Goal: Task Accomplishment & Management: Complete application form

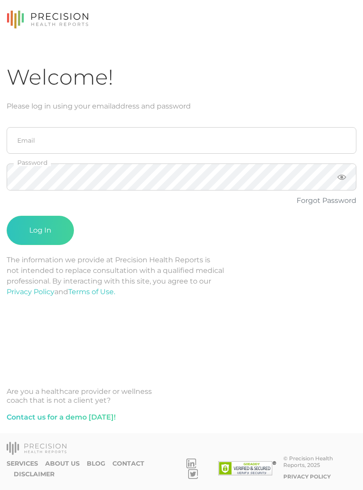
scroll to position [14, 0]
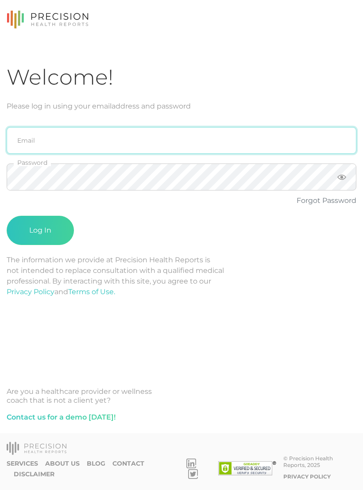
type input "[PERSON_NAME][EMAIL_ADDRESS][PERSON_NAME][DOMAIN_NAME]"
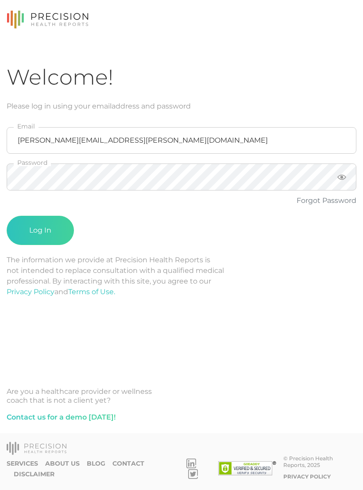
click at [40, 217] on button "Log In" at bounding box center [40, 230] width 67 height 29
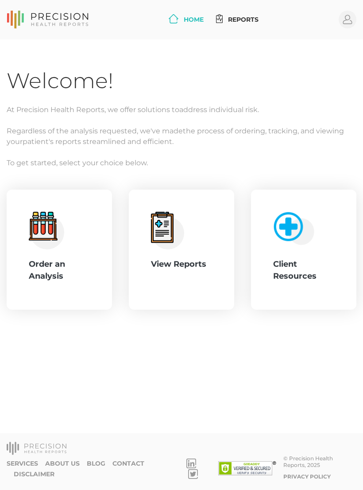
click at [55, 240] on div ".cls-4{fill:#f3f3f3}.cls-5{fill:#e4e4e4}.cls-6{fill:#bbf7ff}.cls-7{fill:#8bf0ff…" at bounding box center [59, 250] width 61 height 76
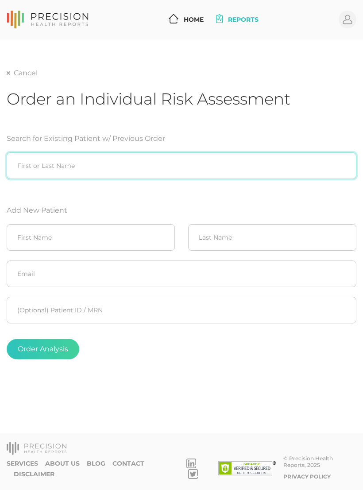
click at [220, 152] on input "search" at bounding box center [182, 165] width 350 height 27
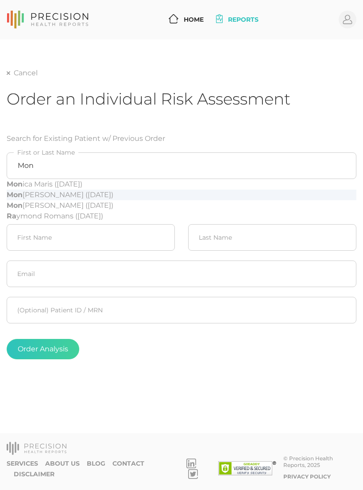
click at [131, 189] on div "Mon ique [PERSON_NAME] ([DATE])" at bounding box center [182, 194] width 350 height 11
type input "[PERSON_NAME] ([DATE])"
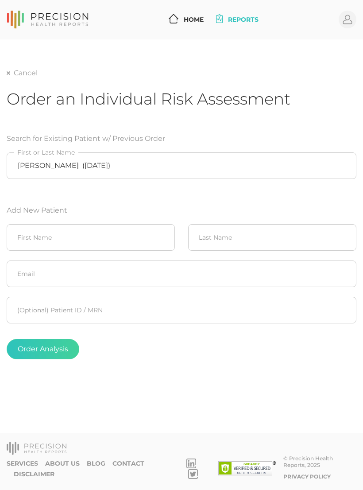
click at [58, 339] on button "Order Analysis" at bounding box center [43, 349] width 73 height 20
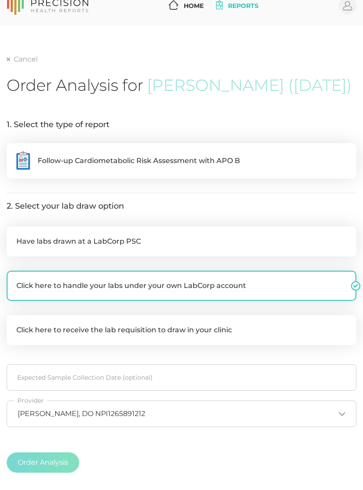
click at [198, 166] on span "Follow-up Cardiometabolic Risk Assessment with APO B" at bounding box center [139, 160] width 202 height 11
click at [14, 152] on input ".cls-5{fill:#fff}.cls-8{fill:#3a2c60} Follow-up Cardiometabolic Risk Assessment…" at bounding box center [10, 147] width 7 height 9
radio input "true"
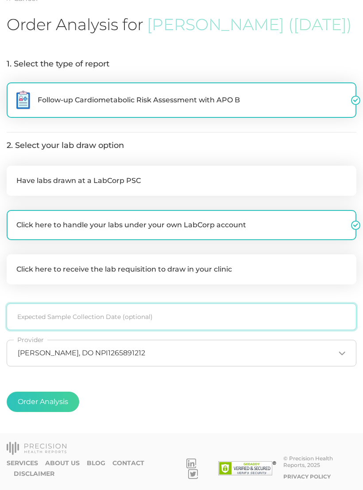
click at [163, 325] on input at bounding box center [182, 316] width 350 height 27
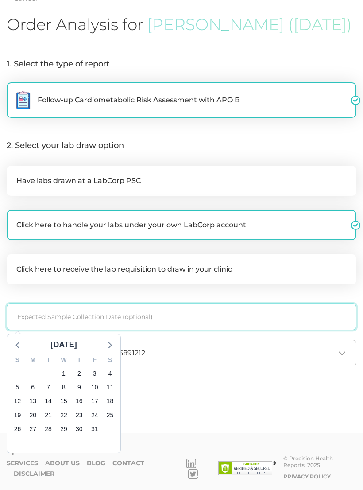
scroll to position [94, 0]
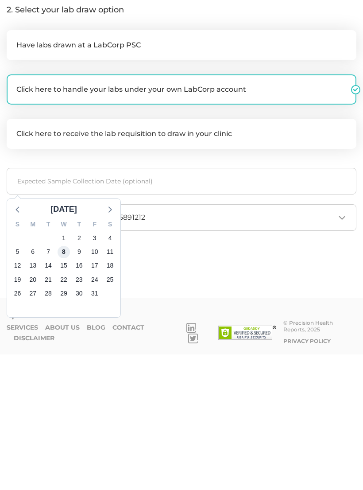
click at [67, 381] on span "8" at bounding box center [64, 387] width 12 height 12
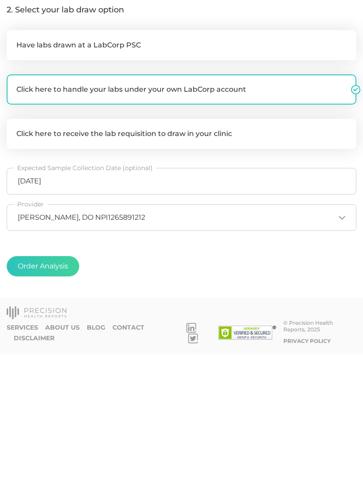
scroll to position [81, 0]
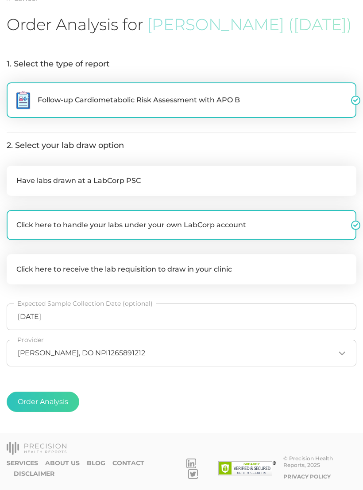
click at [58, 412] on button "Order Analysis" at bounding box center [43, 401] width 73 height 20
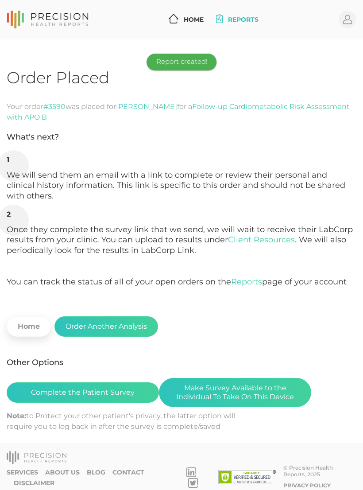
click at [260, 387] on button "Make Survey Available to the Individual To Take On This Device" at bounding box center [235, 392] width 152 height 29
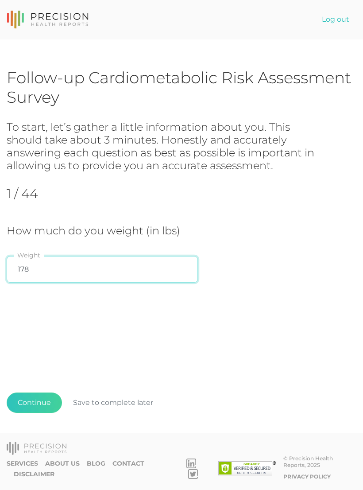
click at [69, 267] on input "178" at bounding box center [102, 269] width 191 height 27
click at [192, 264] on input "178" at bounding box center [102, 269] width 191 height 27
click at [256, 255] on div "How much do you weight (in lbs) 178 Weight" at bounding box center [182, 255] width 350 height 63
click at [32, 271] on input "178" at bounding box center [102, 269] width 191 height 27
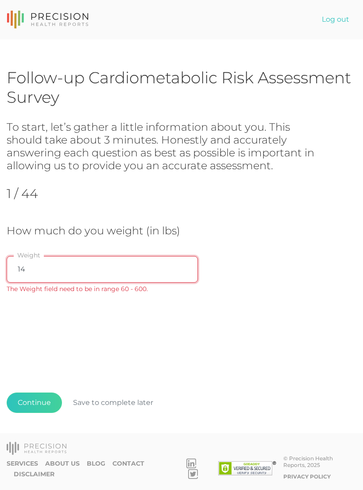
type input "148"
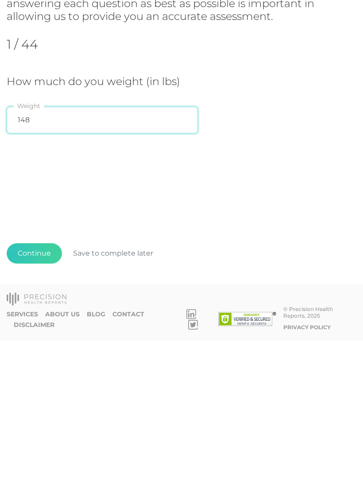
scroll to position [14, 0]
click at [30, 392] on button "Continue" at bounding box center [34, 402] width 55 height 20
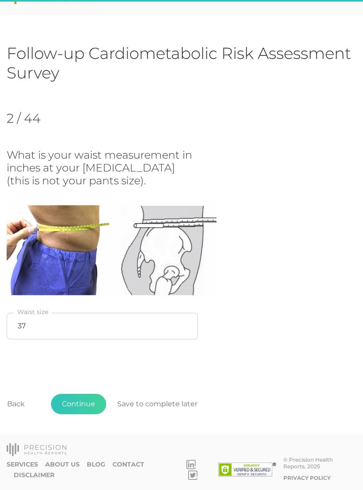
scroll to position [24, 0]
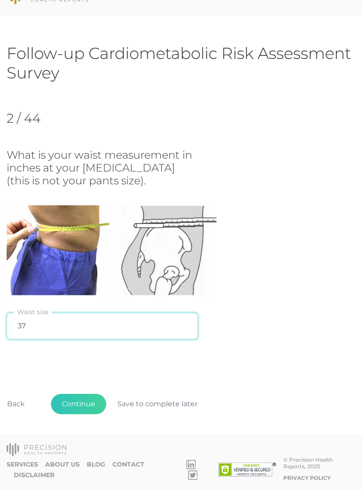
click at [30, 326] on input "37" at bounding box center [102, 326] width 191 height 27
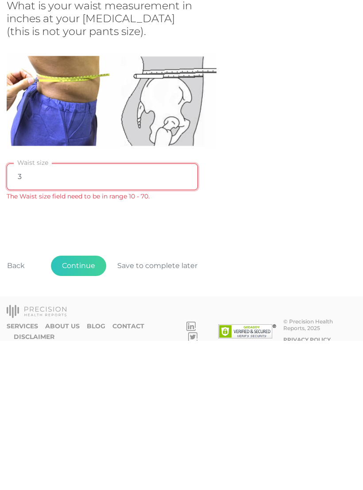
type input "36"
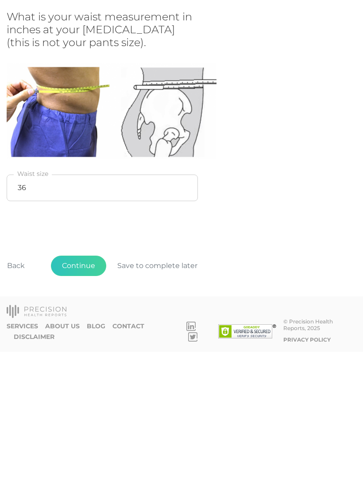
click at [73, 394] on button "Continue" at bounding box center [78, 404] width 55 height 20
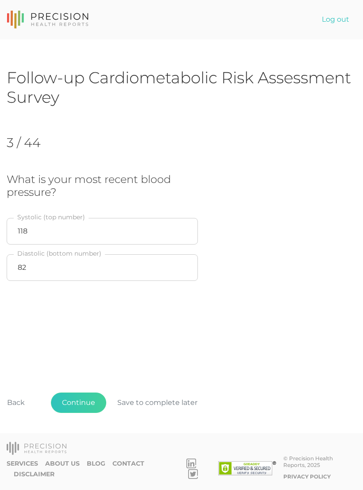
click at [88, 399] on button "Continue" at bounding box center [78, 402] width 55 height 20
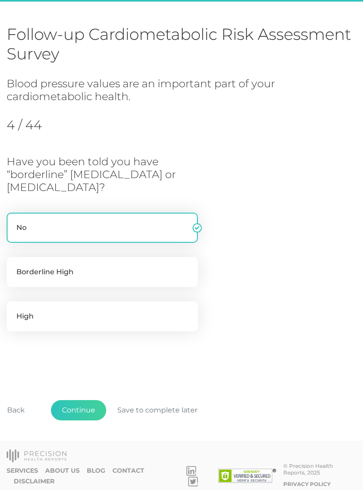
scroll to position [49, 0]
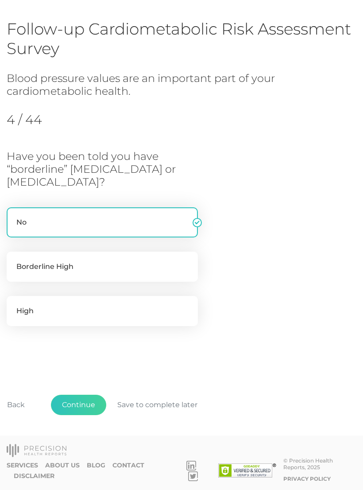
click at [25, 222] on label "No" at bounding box center [102, 222] width 191 height 30
click at [14, 216] on input "No" at bounding box center [10, 211] width 7 height 9
click at [22, 263] on label "Borderline High" at bounding box center [102, 266] width 191 height 30
click at [14, 260] on input "Borderline High" at bounding box center [10, 255] width 7 height 9
radio input "true"
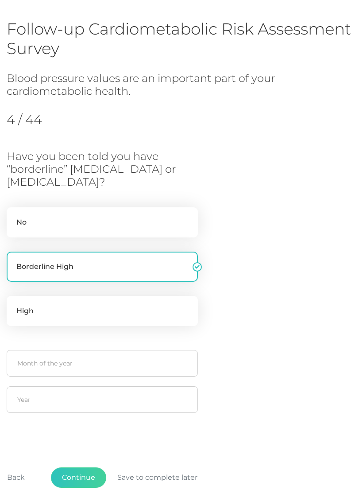
click at [23, 215] on label "No" at bounding box center [102, 222] width 191 height 30
click at [14, 215] on input "No" at bounding box center [10, 211] width 7 height 9
radio input "true"
radio input "false"
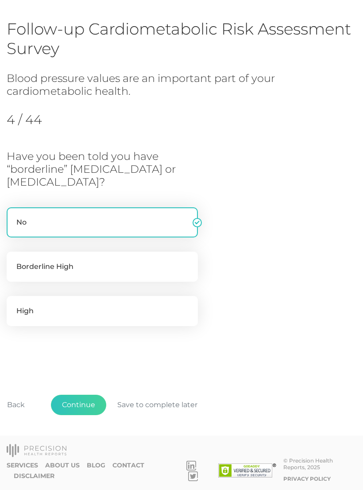
click at [77, 398] on button "Continue" at bounding box center [78, 404] width 55 height 20
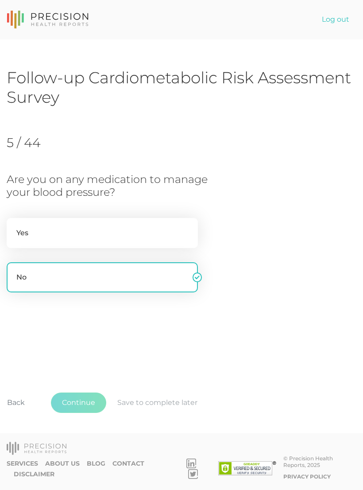
scroll to position [14, 0]
click at [24, 218] on label "Yes" at bounding box center [102, 233] width 191 height 30
click at [14, 218] on input "Yes" at bounding box center [10, 222] width 7 height 9
radio input "true"
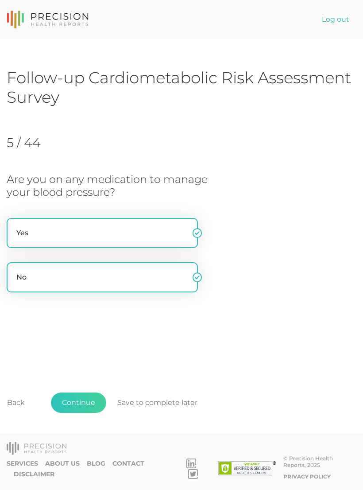
radio input "false"
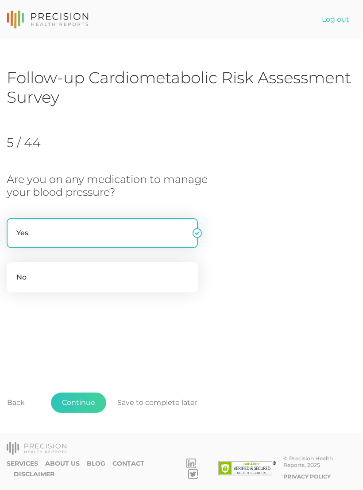
click at [76, 402] on button "Continue" at bounding box center [78, 402] width 55 height 20
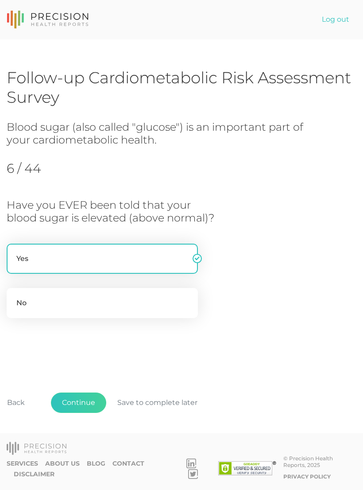
click at [23, 288] on label "No" at bounding box center [102, 303] width 191 height 30
click at [14, 288] on input "No" at bounding box center [10, 292] width 7 height 9
radio input "true"
radio input "false"
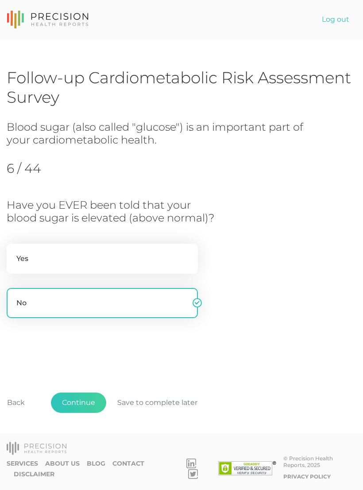
click at [77, 398] on button "Continue" at bounding box center [78, 402] width 55 height 20
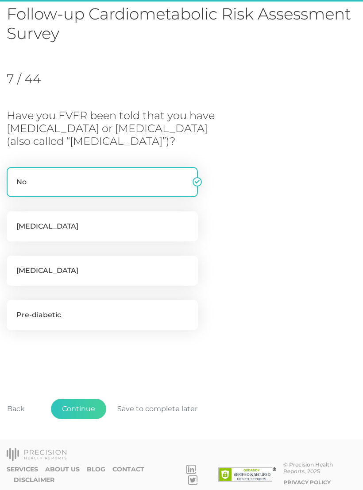
scroll to position [68, 0]
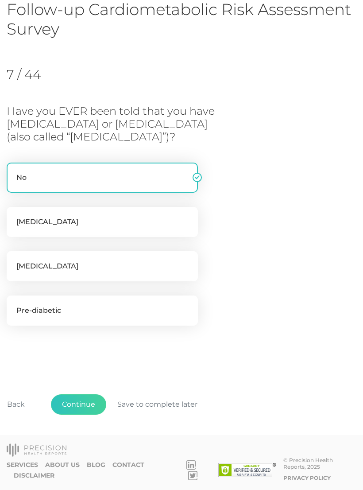
click at [81, 402] on button "Continue" at bounding box center [78, 404] width 55 height 20
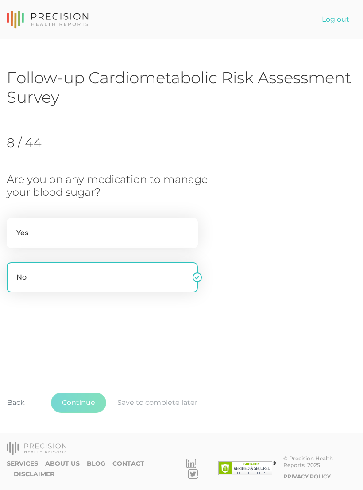
scroll to position [14, 0]
click at [79, 401] on button "Continue" at bounding box center [78, 402] width 55 height 20
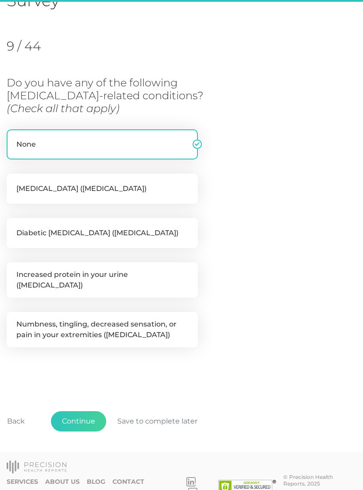
scroll to position [108, 0]
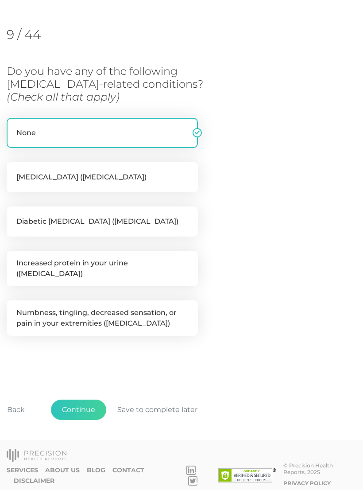
click at [74, 401] on button "Continue" at bounding box center [78, 409] width 55 height 20
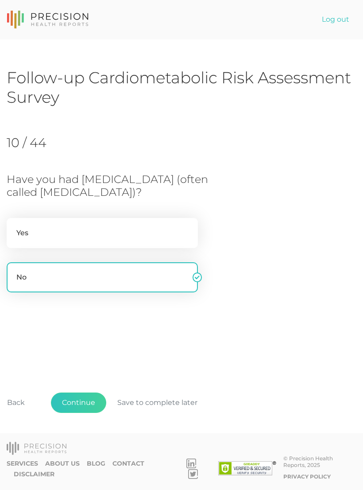
click at [79, 401] on button "Continue" at bounding box center [78, 402] width 55 height 20
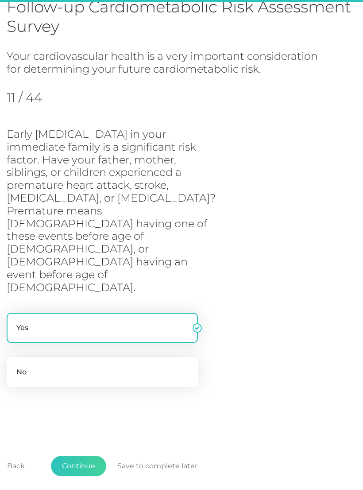
scroll to position [79, 0]
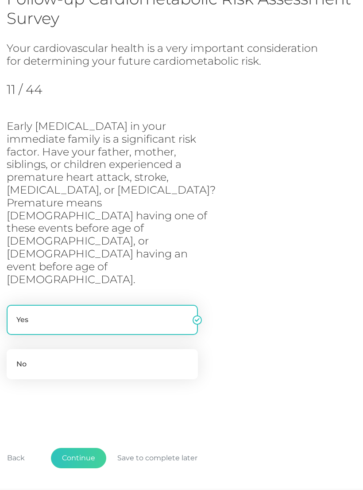
click at [78, 448] on button "Continue" at bounding box center [78, 458] width 55 height 20
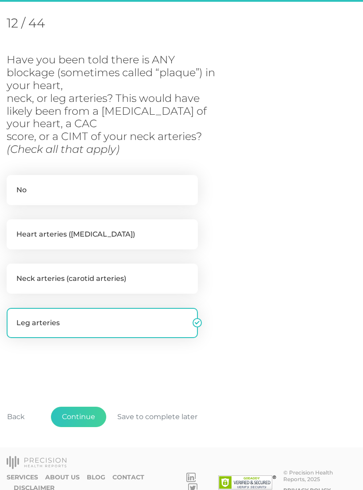
scroll to position [121, 0]
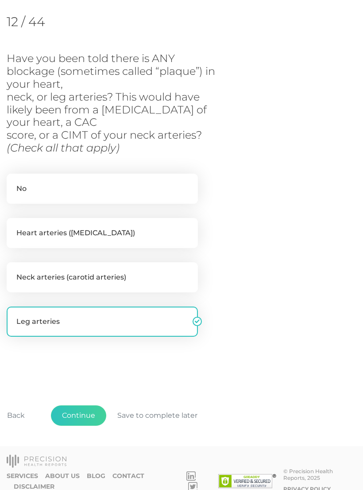
click at [37, 182] on label "No" at bounding box center [102, 189] width 191 height 30
click at [14, 182] on input "No" at bounding box center [10, 178] width 7 height 9
checkbox input "true"
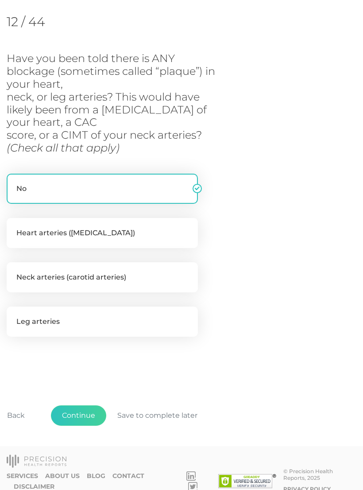
checkbox input "false"
click at [78, 409] on button "Continue" at bounding box center [78, 415] width 55 height 20
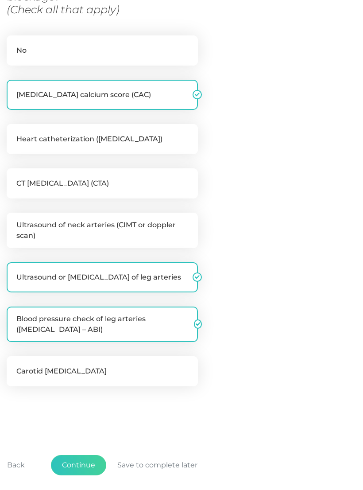
scroll to position [255, 0]
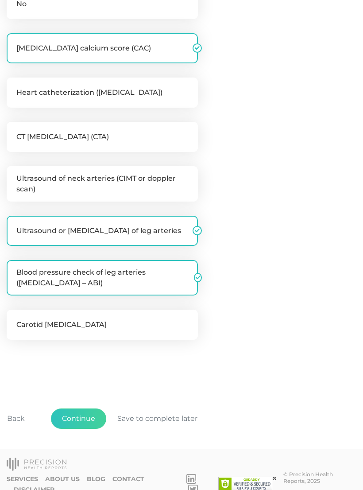
click at [77, 415] on button "Continue" at bounding box center [78, 418] width 55 height 20
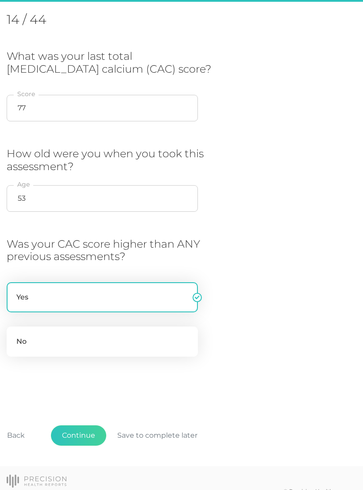
scroll to position [121, 0]
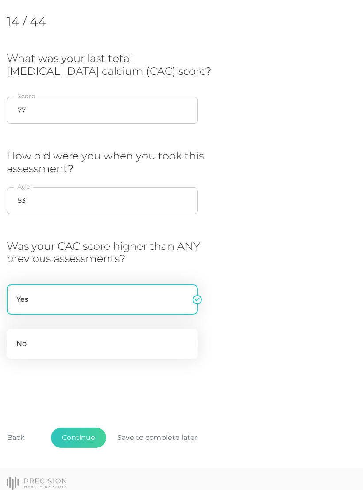
click at [81, 433] on button "Continue" at bounding box center [78, 437] width 55 height 20
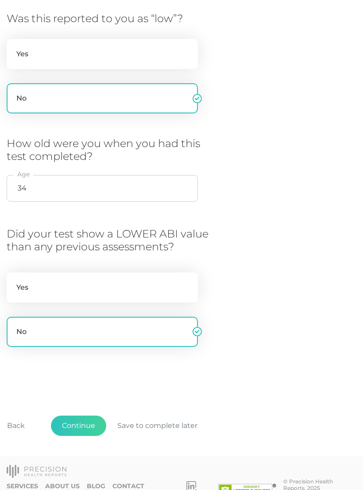
click at [89, 426] on button "Continue" at bounding box center [78, 425] width 55 height 20
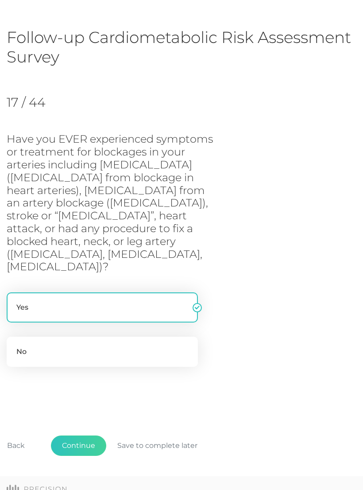
click at [29, 336] on label "No" at bounding box center [102, 351] width 191 height 30
click at [14, 336] on input "No" at bounding box center [10, 340] width 7 height 9
radio input "true"
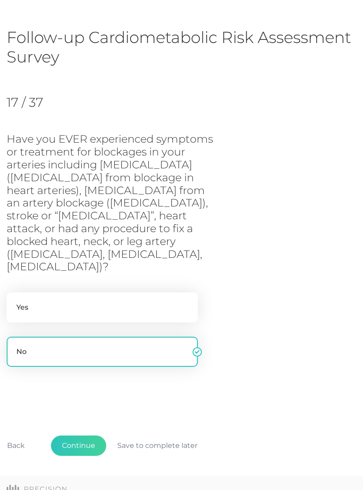
click at [82, 435] on button "Continue" at bounding box center [78, 445] width 55 height 20
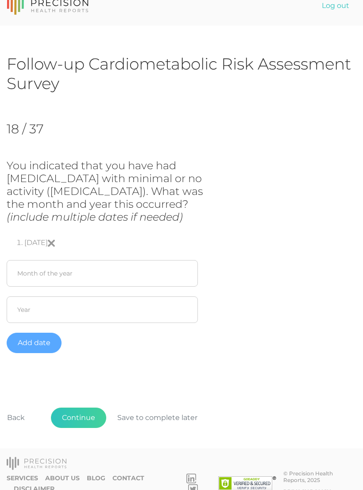
click at [79, 413] on button "Continue" at bounding box center [78, 417] width 55 height 20
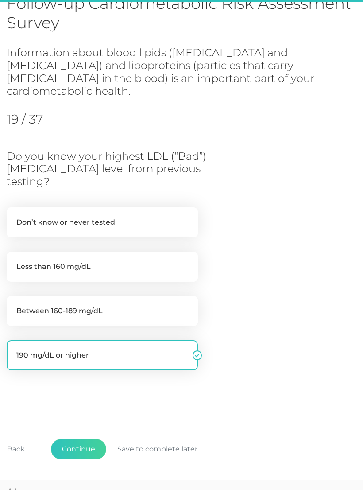
scroll to position [79, 0]
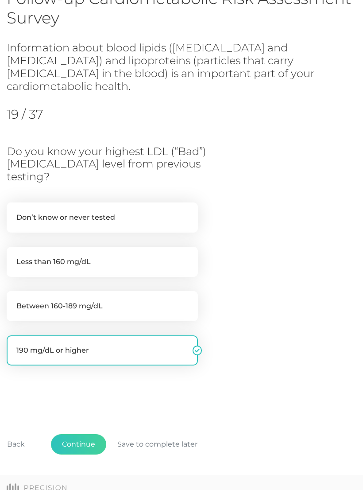
click at [41, 291] on label "Between 160-189 mg/dL" at bounding box center [102, 306] width 191 height 30
click at [14, 291] on input "Between 160-189 mg/dL" at bounding box center [10, 295] width 7 height 9
radio input "true"
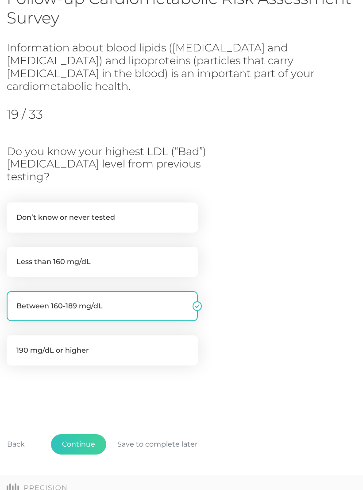
click at [79, 434] on button "Continue" at bounding box center [78, 444] width 55 height 20
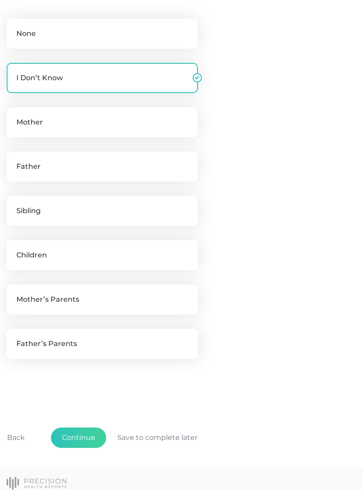
scroll to position [286, 0]
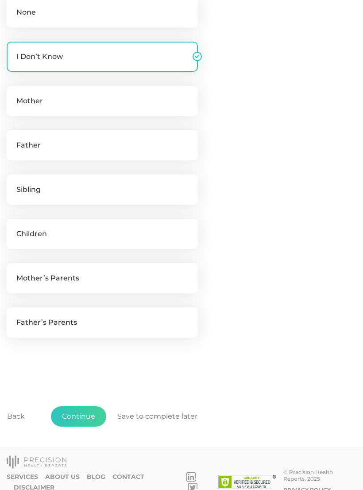
click at [91, 414] on button "Continue" at bounding box center [78, 416] width 55 height 20
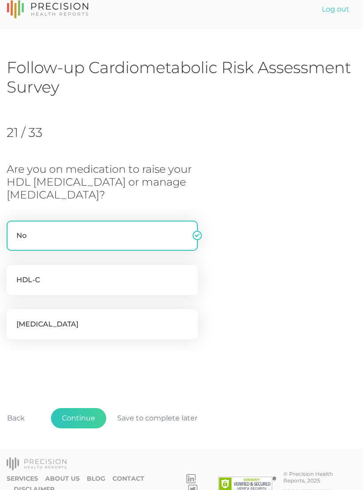
click at [76, 420] on button "Continue" at bounding box center [78, 418] width 55 height 20
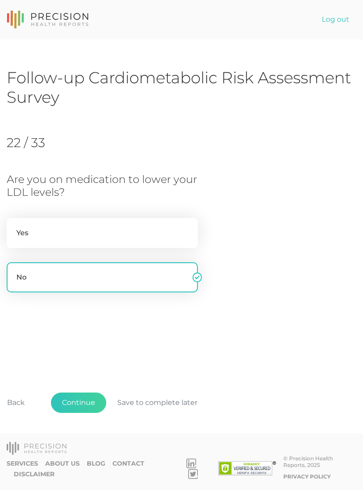
click at [84, 413] on button "Continue" at bounding box center [78, 402] width 55 height 20
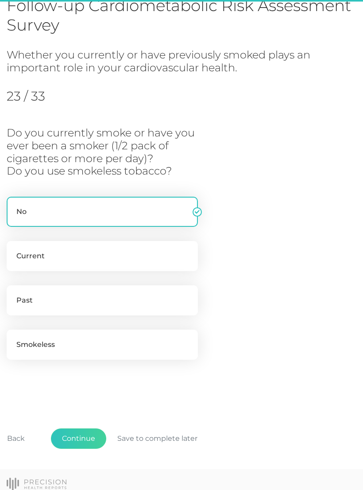
scroll to position [92, 0]
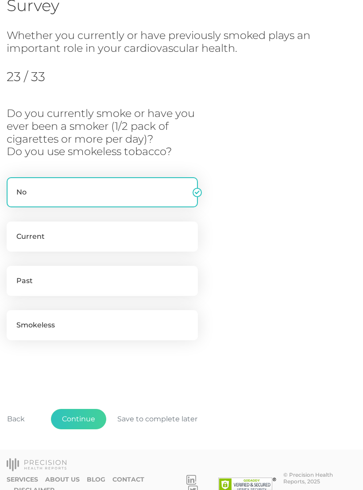
click at [79, 417] on button "Continue" at bounding box center [78, 419] width 55 height 20
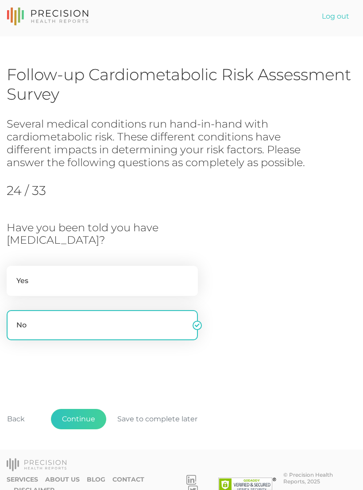
click at [80, 414] on button "Continue" at bounding box center [78, 419] width 55 height 20
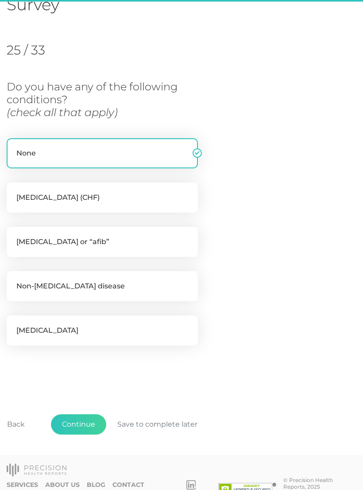
scroll to position [99, 0]
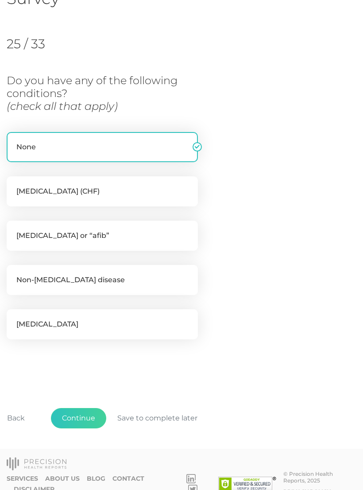
click at [67, 412] on button "Continue" at bounding box center [78, 418] width 55 height 20
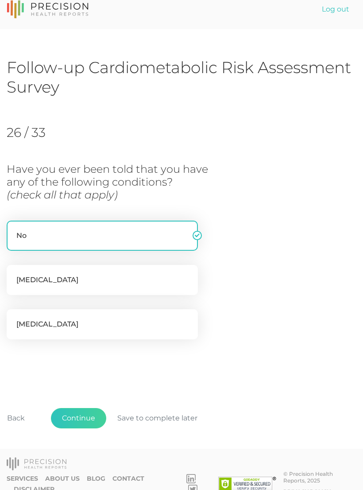
click at [77, 416] on button "Continue" at bounding box center [78, 418] width 55 height 20
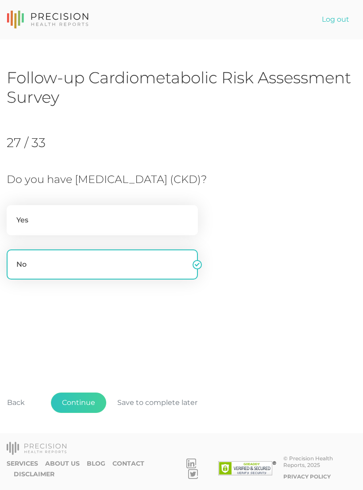
click at [78, 413] on button "Continue" at bounding box center [78, 402] width 55 height 20
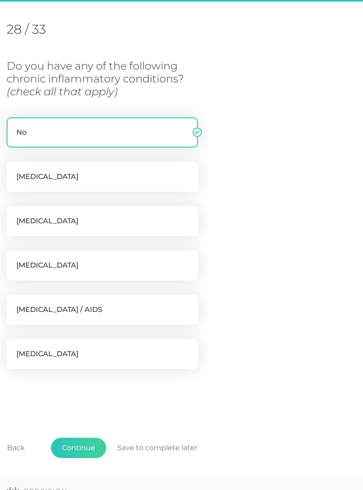
scroll to position [121, 0]
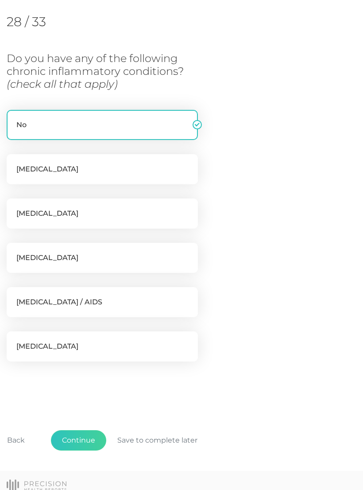
click at [33, 255] on label "Ankylosing Spondylitis" at bounding box center [102, 258] width 191 height 30
click at [14, 251] on input "Ankylosing Spondylitis" at bounding box center [10, 247] width 7 height 9
checkbox input "true"
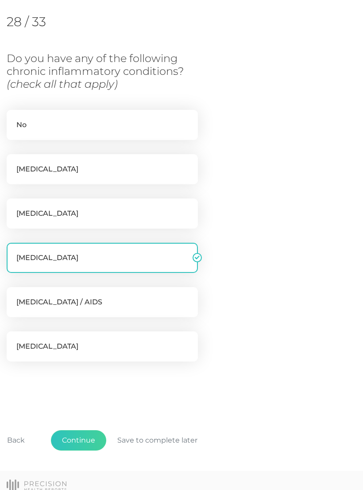
checkbox input "false"
click at [79, 440] on button "Continue" at bounding box center [78, 440] width 55 height 20
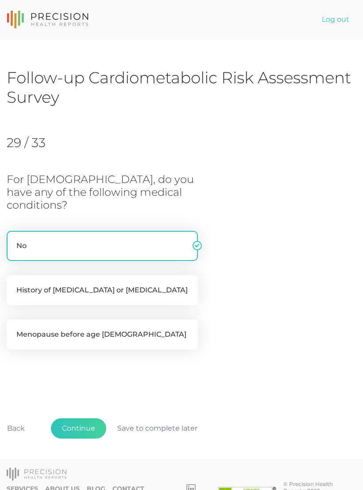
click at [79, 418] on button "Continue" at bounding box center [78, 428] width 55 height 20
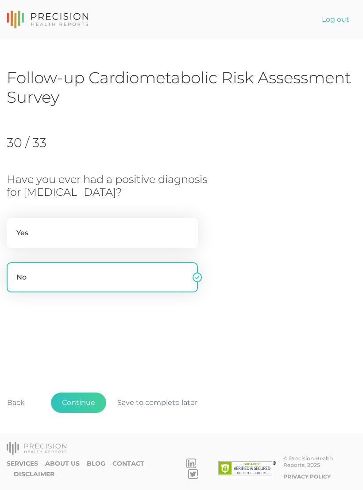
click at [34, 231] on label "Yes" at bounding box center [102, 233] width 191 height 30
click at [14, 227] on input "Yes" at bounding box center [10, 222] width 7 height 9
radio input "true"
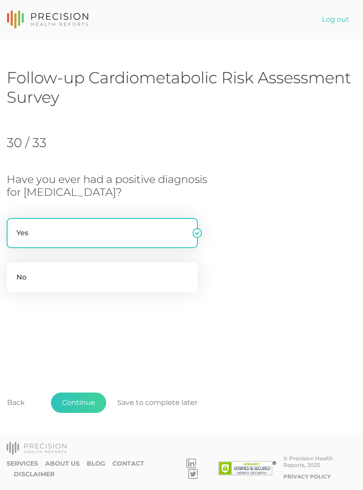
click at [75, 412] on button "Continue" at bounding box center [78, 402] width 55 height 20
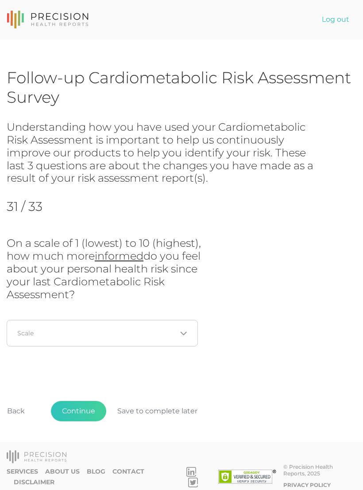
click at [25, 329] on input "Search for option" at bounding box center [97, 333] width 159 height 9
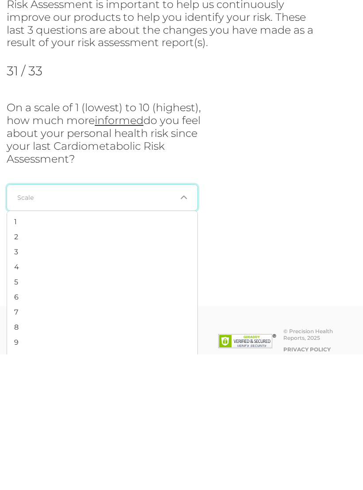
scroll to position [14, 0]
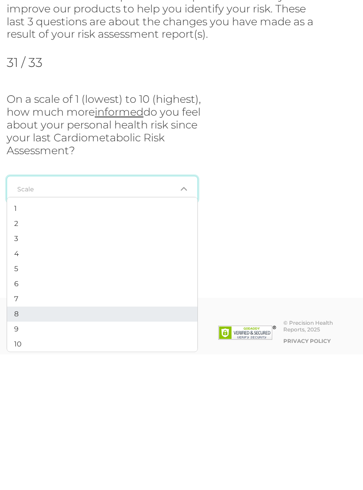
click at [19, 442] on li "8" at bounding box center [102, 449] width 190 height 15
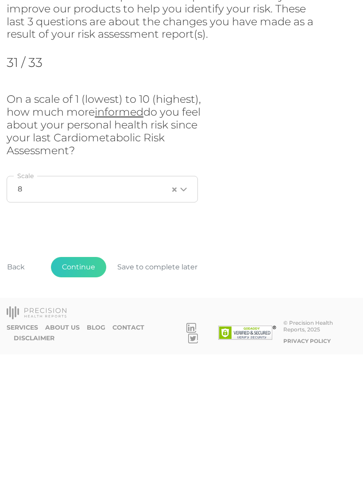
click at [71, 392] on button "Continue" at bounding box center [78, 402] width 55 height 20
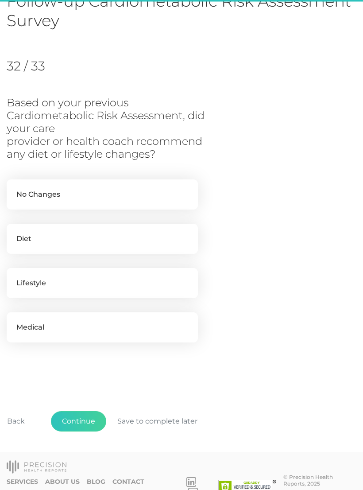
scroll to position [79, 0]
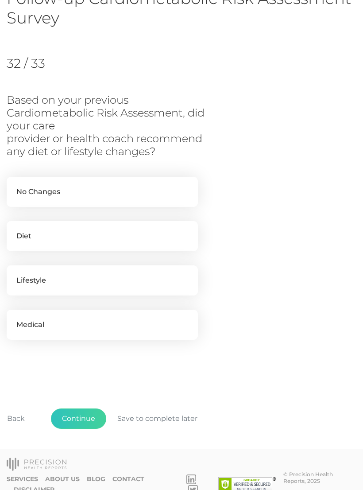
click at [34, 238] on label "Diet" at bounding box center [102, 236] width 191 height 30
click at [14, 230] on input "Diet" at bounding box center [10, 225] width 7 height 9
checkbox input "true"
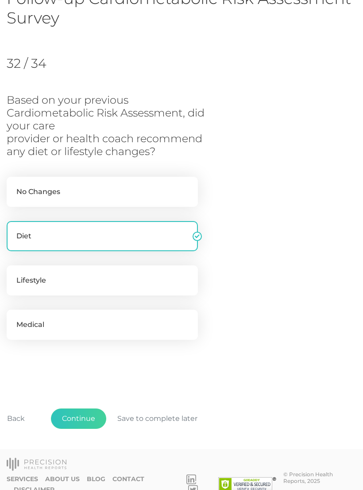
click at [80, 420] on button "Continue" at bounding box center [78, 418] width 55 height 20
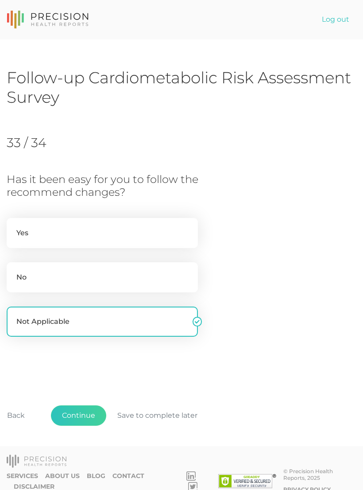
click at [35, 230] on label "Yes" at bounding box center [102, 233] width 191 height 30
click at [14, 227] on input "Yes" at bounding box center [10, 222] width 7 height 9
radio input "true"
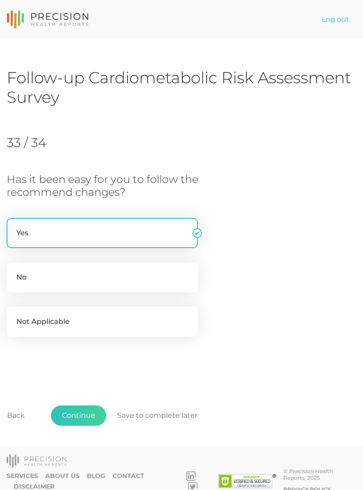
click at [77, 414] on button "Continue" at bounding box center [78, 415] width 55 height 20
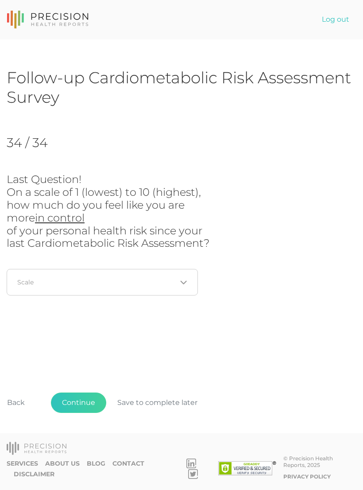
click at [30, 278] on input "Search for option" at bounding box center [97, 282] width 159 height 9
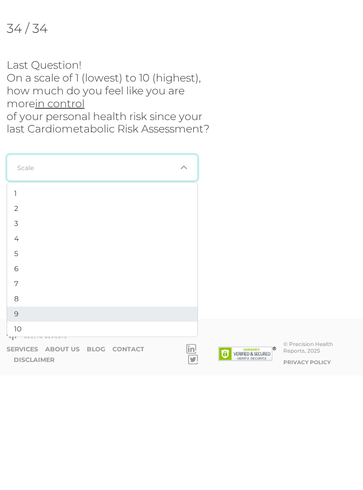
click at [16, 424] on span "9" at bounding box center [16, 428] width 4 height 8
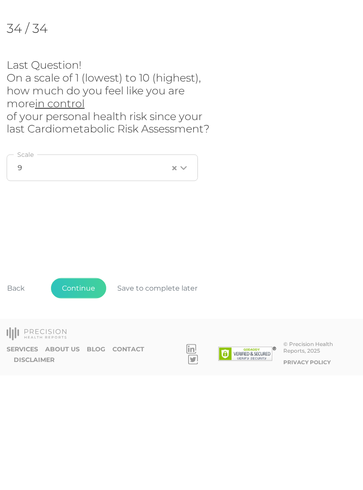
click at [78, 392] on button "Continue" at bounding box center [78, 402] width 55 height 20
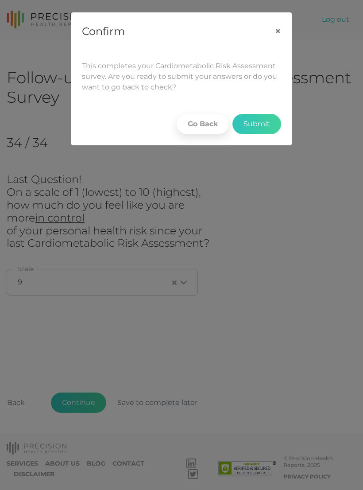
click at [262, 122] on button "Submit" at bounding box center [256, 124] width 49 height 20
